Goal: Check status: Check status

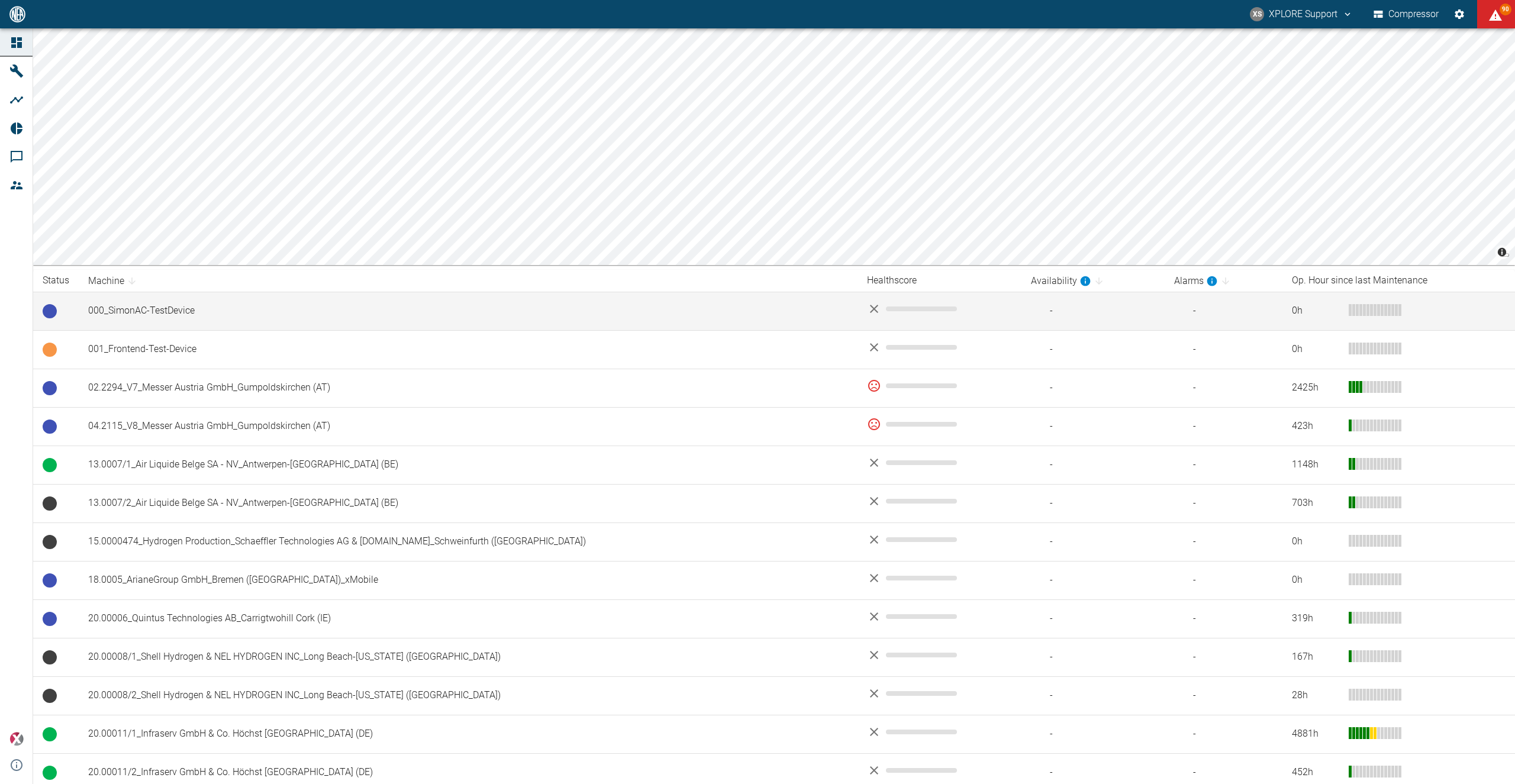
scroll to position [93, 0]
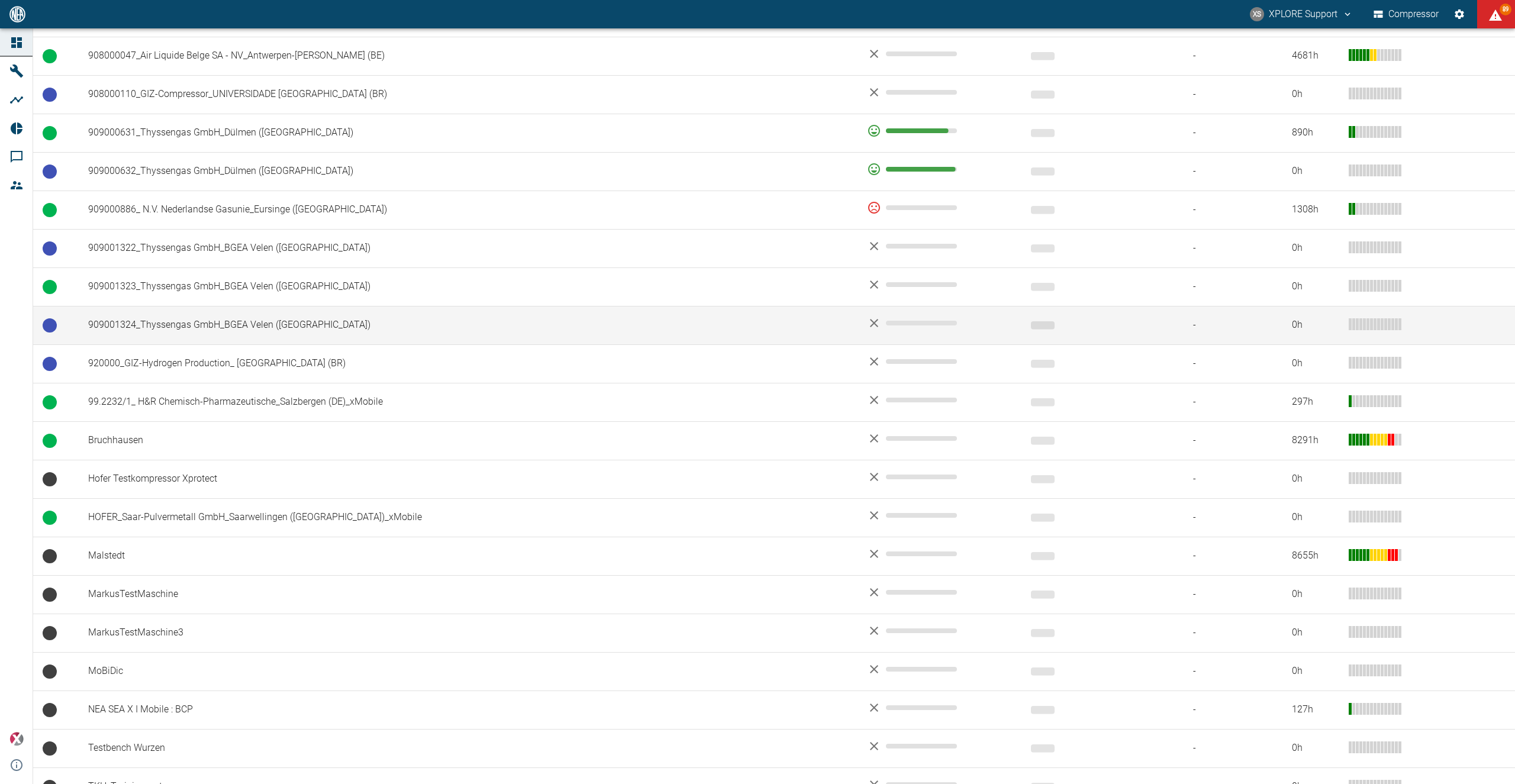
scroll to position [969, 0]
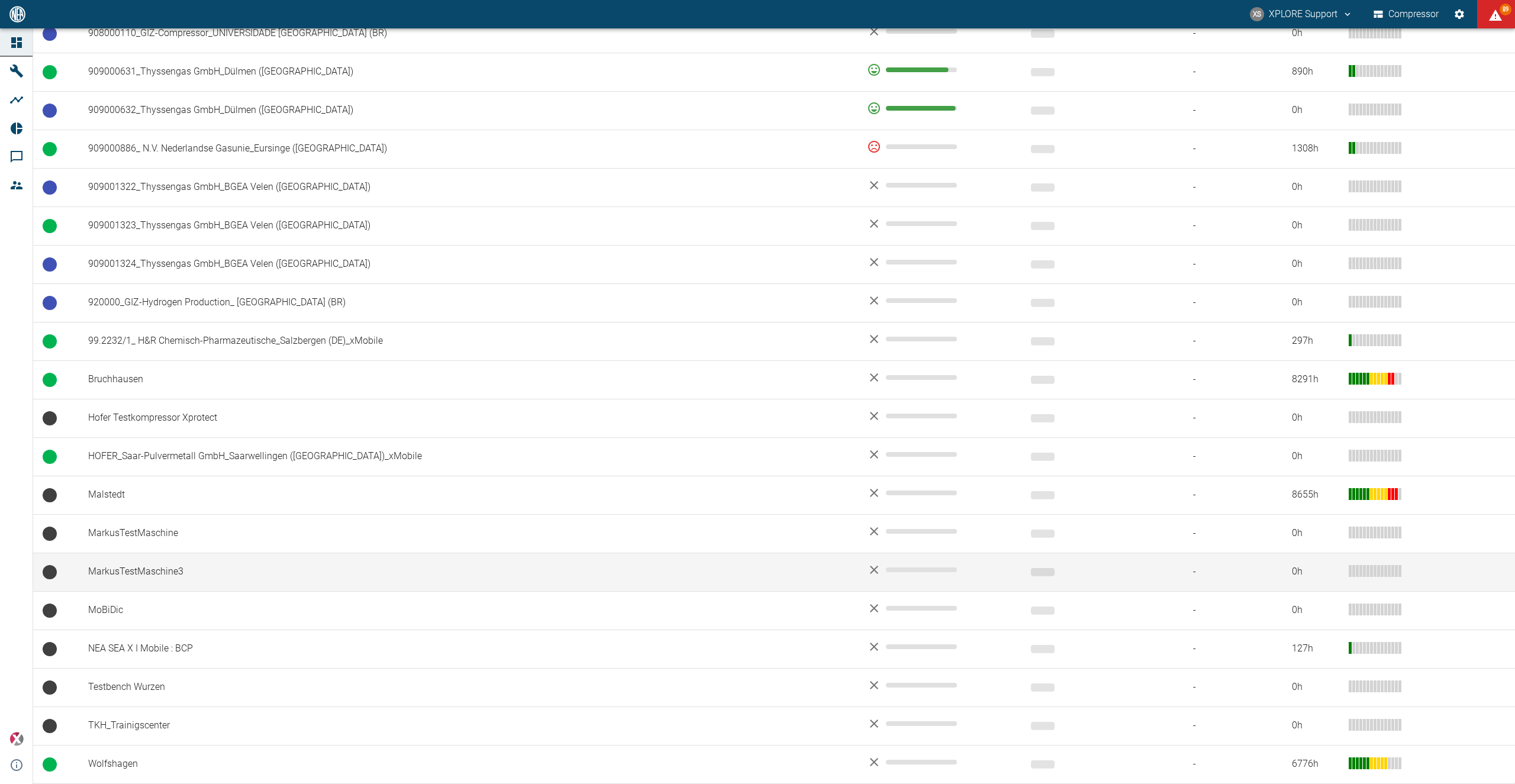
click at [161, 557] on td "MarkusTestMaschine3" at bounding box center [467, 572] width 779 height 39
